Goal: Task Accomplishment & Management: Manage account settings

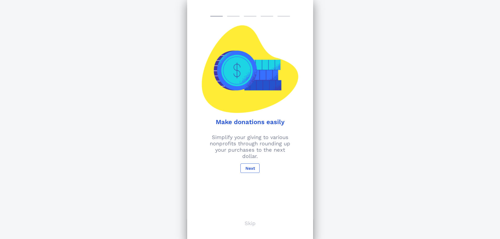
click at [251, 225] on p "Skip" at bounding box center [249, 223] width 11 height 6
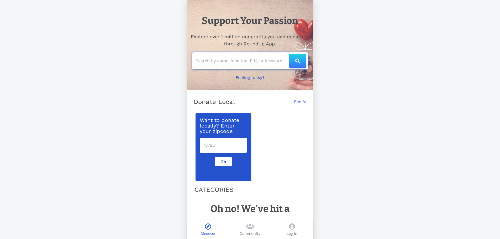
click at [198, 62] on input "text" at bounding box center [242, 61] width 94 height 8
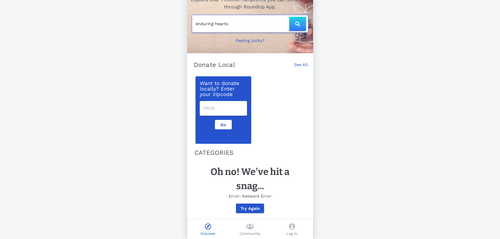
type input "enduring hearts"
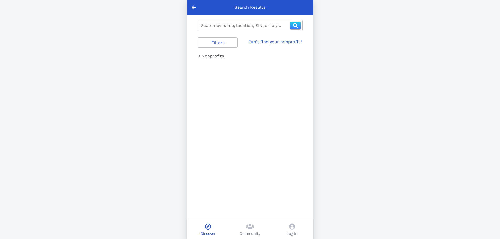
type input "enduring hearts"
click at [251, 225] on icon at bounding box center [250, 226] width 8 height 6
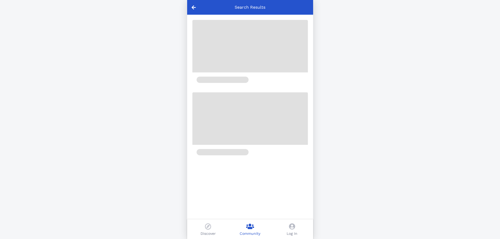
click at [290, 228] on icon at bounding box center [292, 226] width 6 height 6
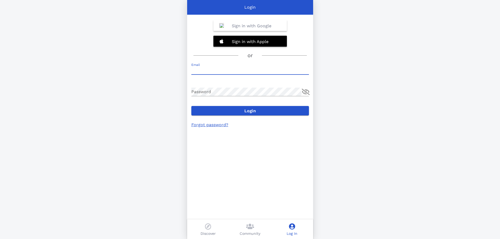
click at [219, 72] on input "Email" at bounding box center [250, 70] width 118 height 8
type input "[PERSON_NAME][EMAIL_ADDRESS][DOMAIN_NAME]"
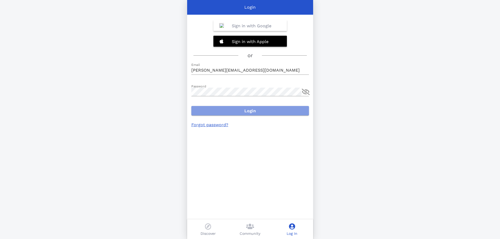
click at [270, 113] on span "Login" at bounding box center [249, 110] width 109 height 5
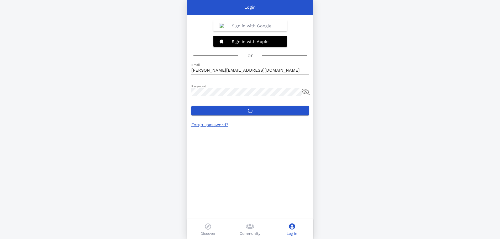
click at [246, 112] on label "Login" at bounding box center [250, 110] width 118 height 9
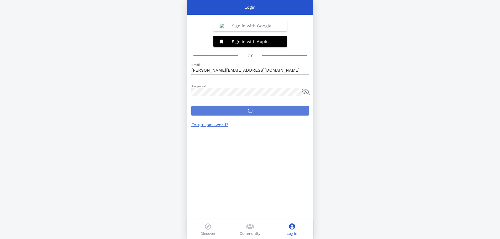
click at [246, 112] on button "Login" at bounding box center [250, 110] width 118 height 9
click at [306, 93] on button "append icon" at bounding box center [306, 92] width 8 height 6
